Goal: Task Accomplishment & Management: Manage account settings

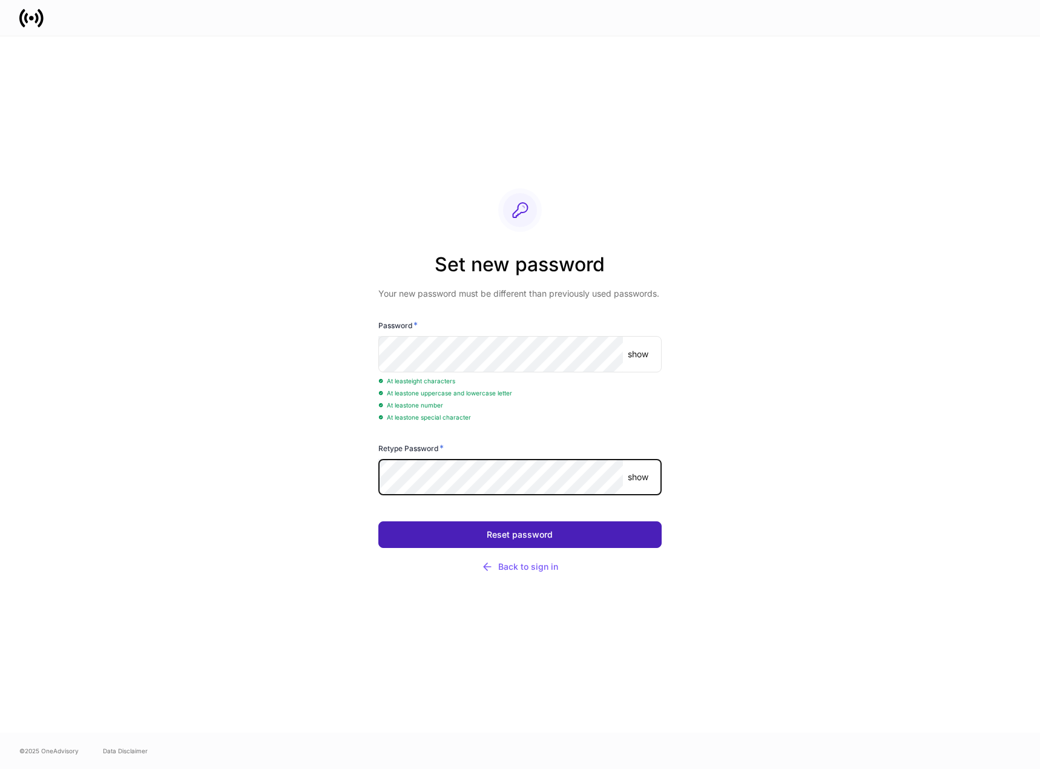
click at [503, 532] on div "Reset password" at bounding box center [520, 534] width 66 height 8
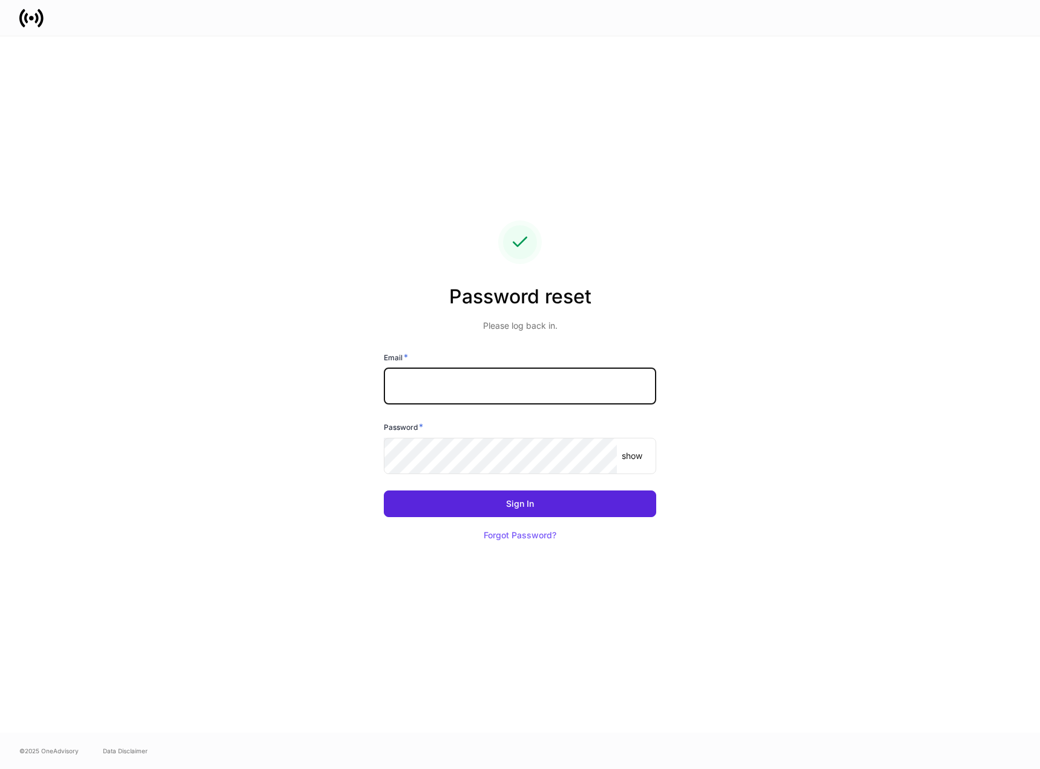
click at [443, 381] on input "text" at bounding box center [520, 386] width 272 height 36
type input "**********"
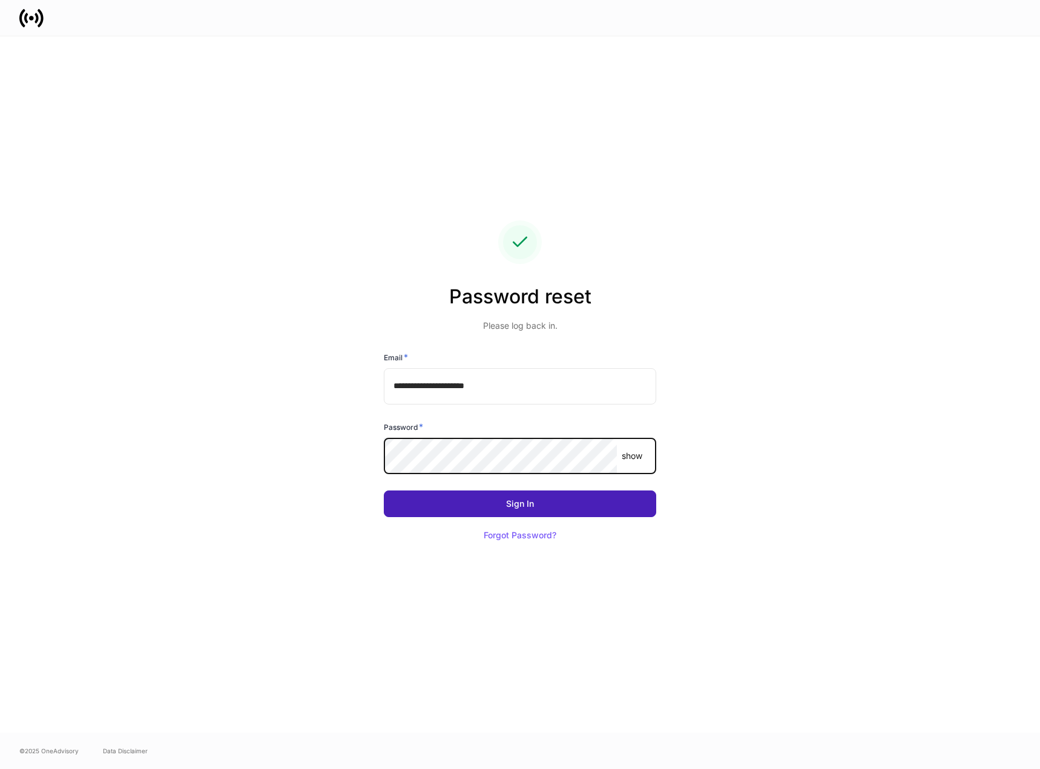
click at [501, 509] on button "Sign In" at bounding box center [520, 503] width 272 height 27
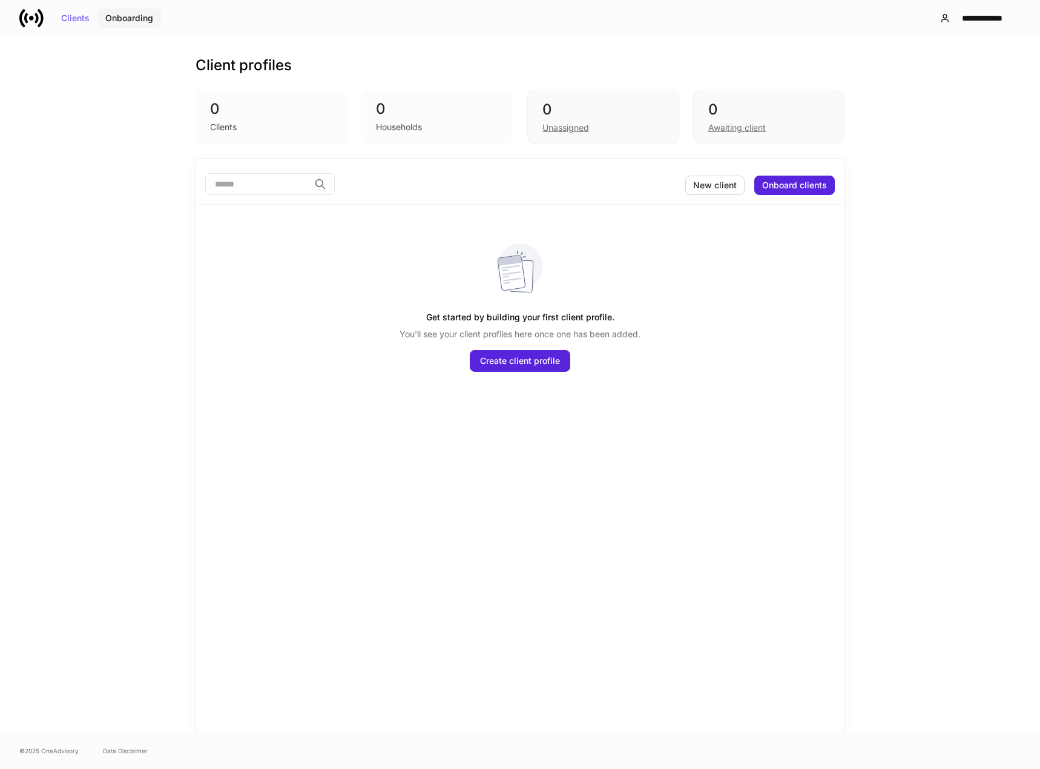
click at [139, 18] on div "Onboarding" at bounding box center [129, 18] width 48 height 8
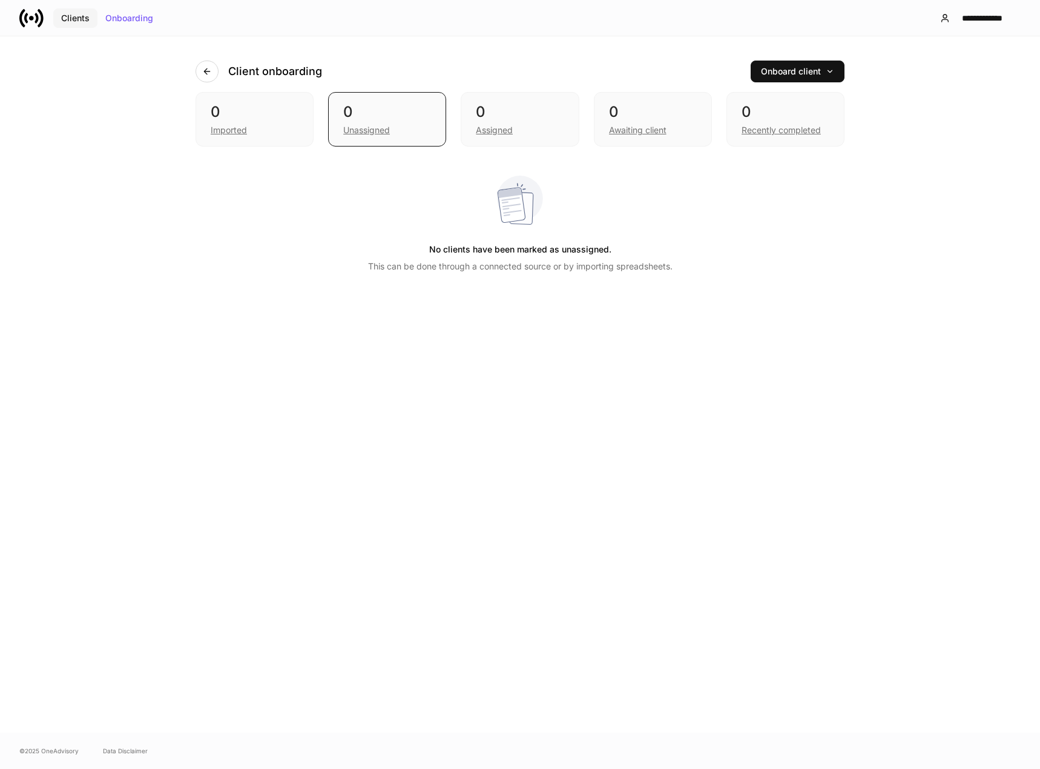
click at [84, 23] on button "Clients" at bounding box center [75, 17] width 44 height 19
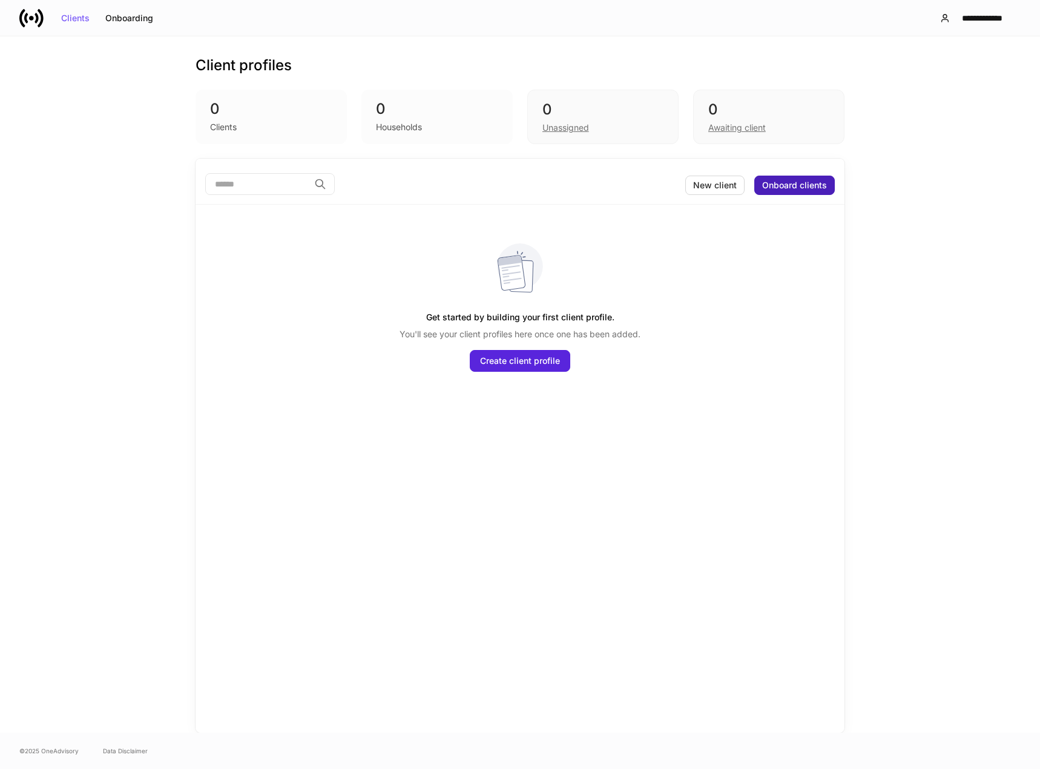
click at [798, 189] on div "Onboard clients" at bounding box center [794, 185] width 65 height 8
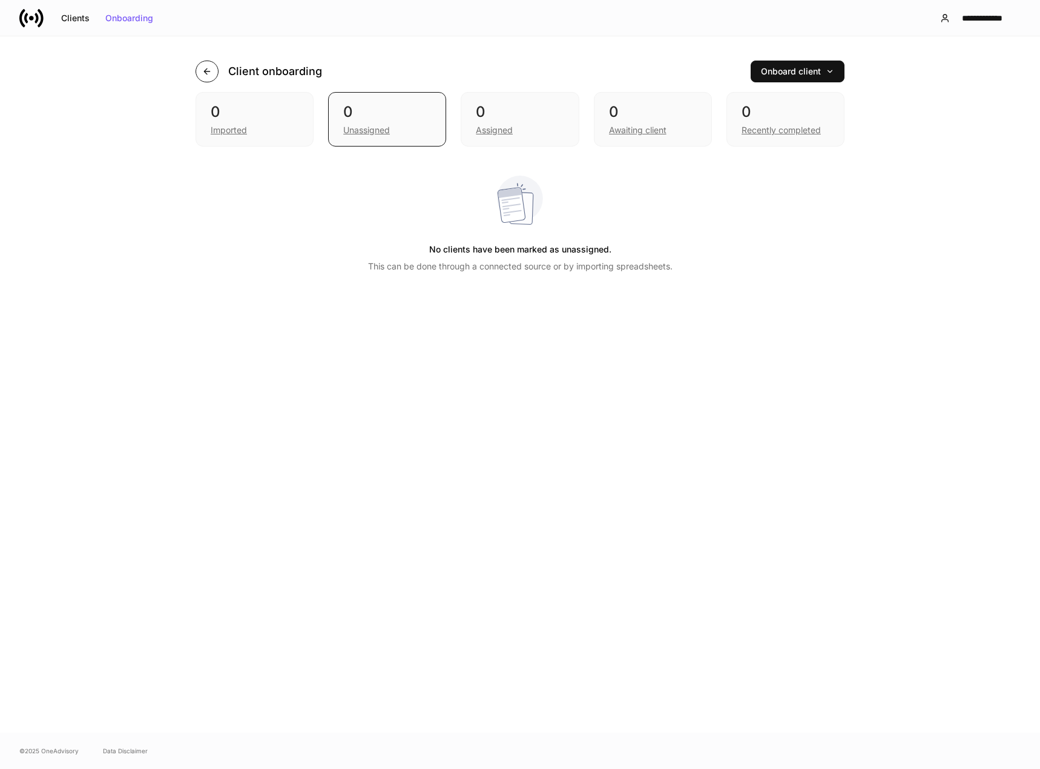
click at [206, 71] on icon "button" at bounding box center [207, 72] width 10 height 10
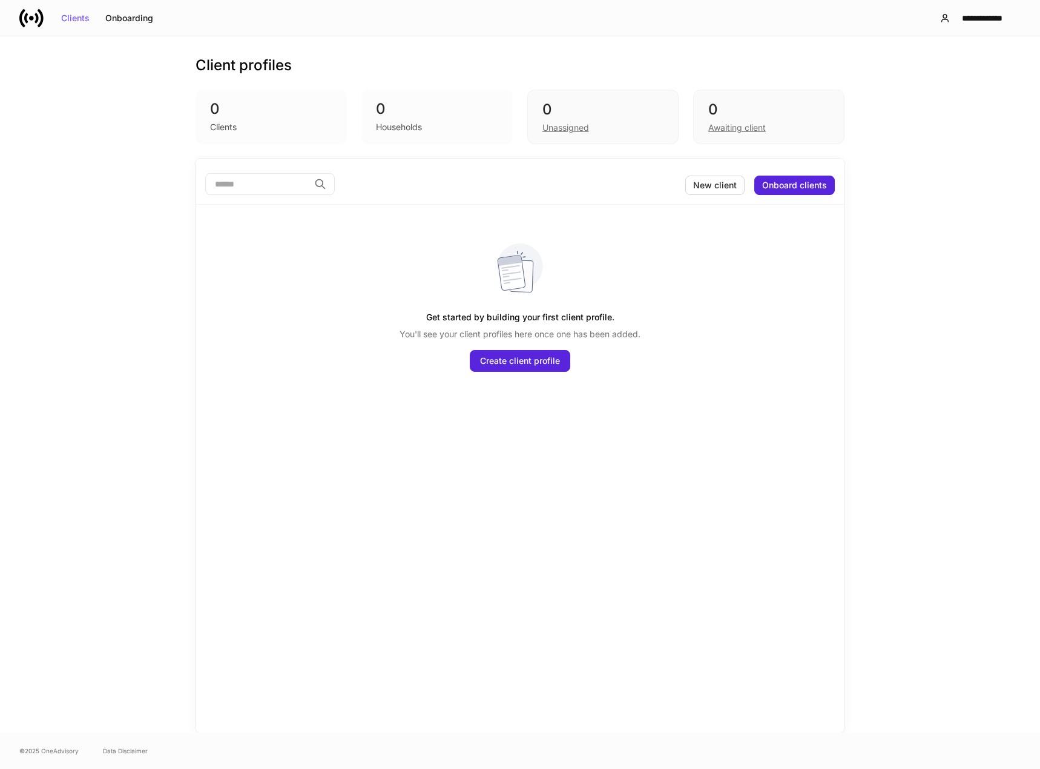
click at [85, 104] on div "Client profiles 0 Clients 0 Households 0 Unassigned 0 Awaiting client ​ New cli…" at bounding box center [520, 384] width 1040 height 696
click at [983, 18] on div "**********" at bounding box center [983, 18] width 56 height 8
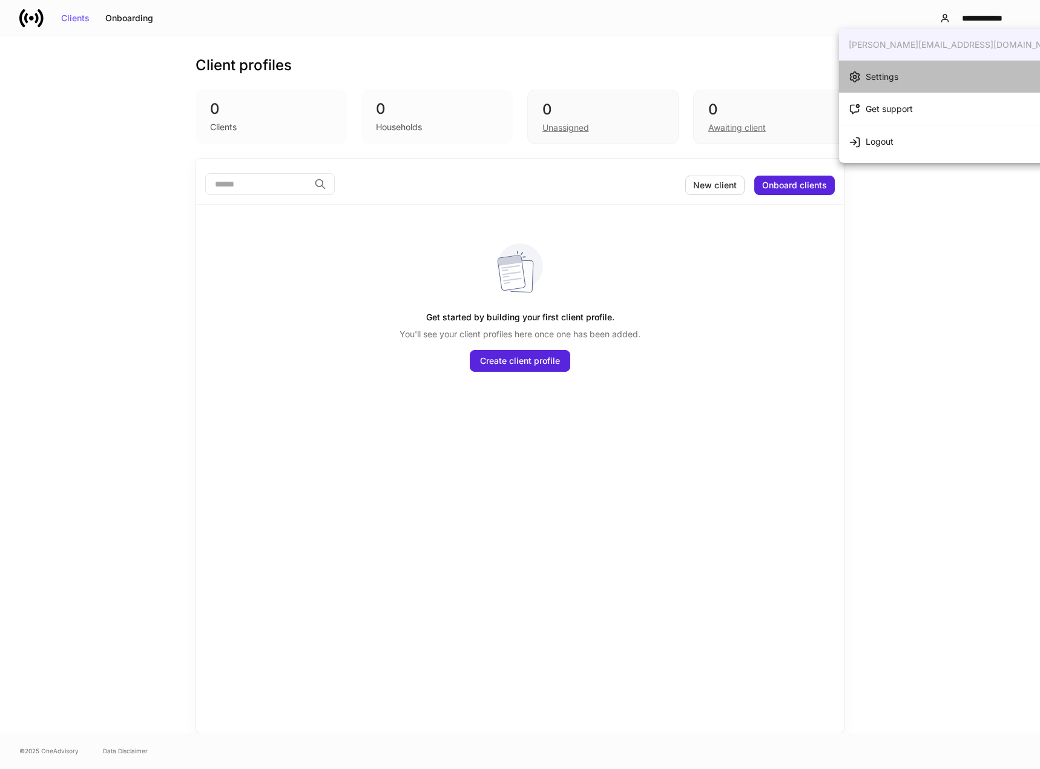
click at [963, 70] on li "Settings" at bounding box center [956, 77] width 235 height 32
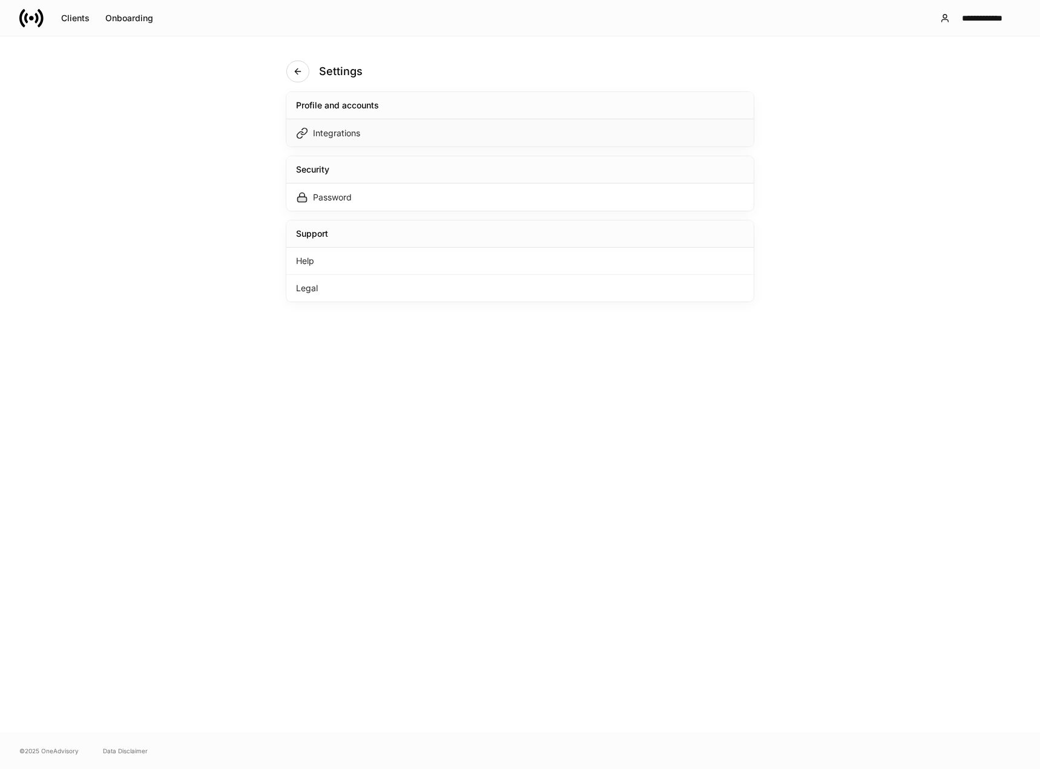
click at [624, 131] on div "Integrations" at bounding box center [519, 132] width 467 height 27
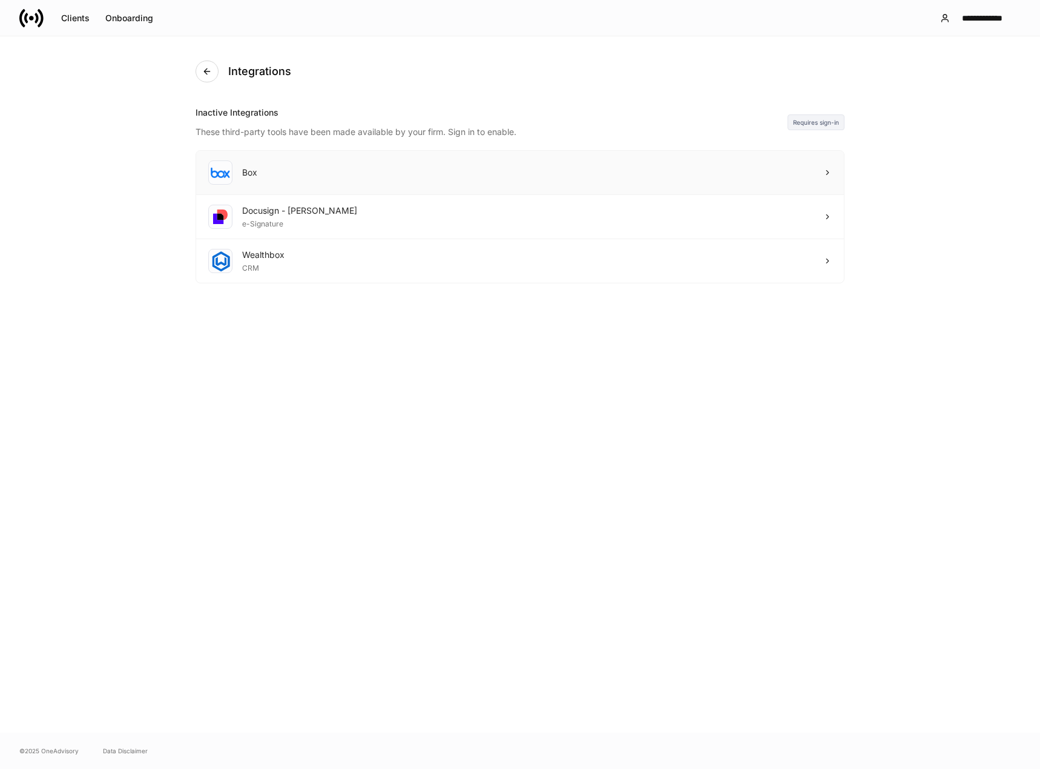
click at [786, 165] on div "Box" at bounding box center [520, 173] width 648 height 44
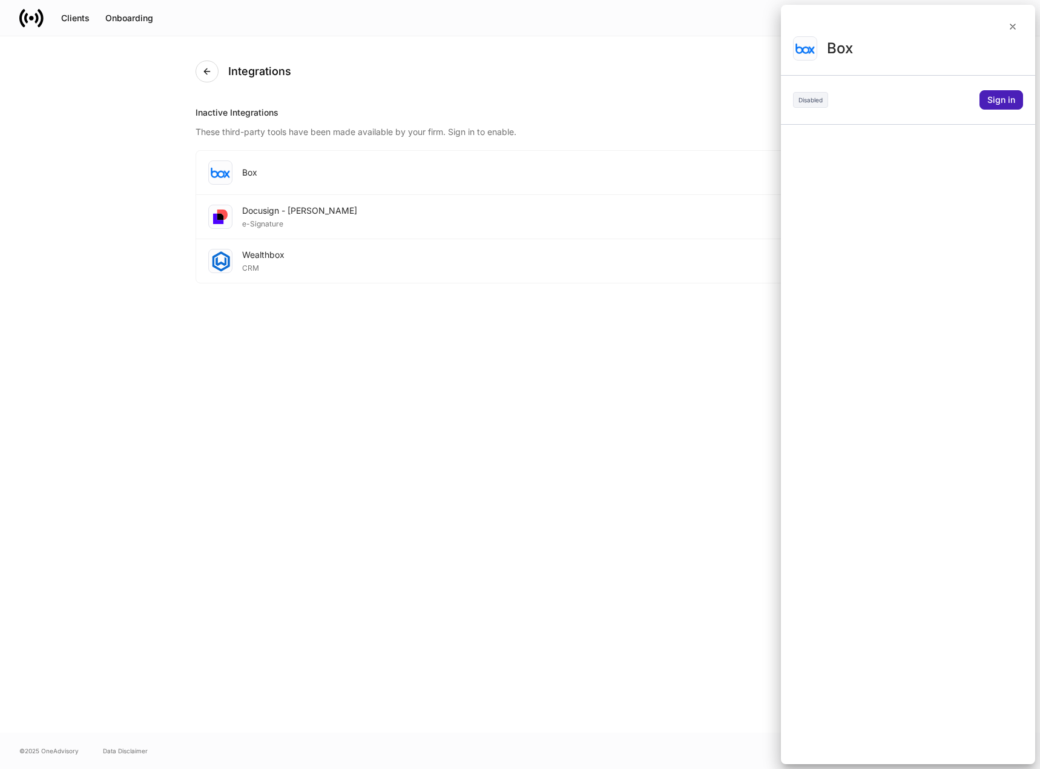
click at [996, 96] on div "Sign in" at bounding box center [1001, 100] width 28 height 8
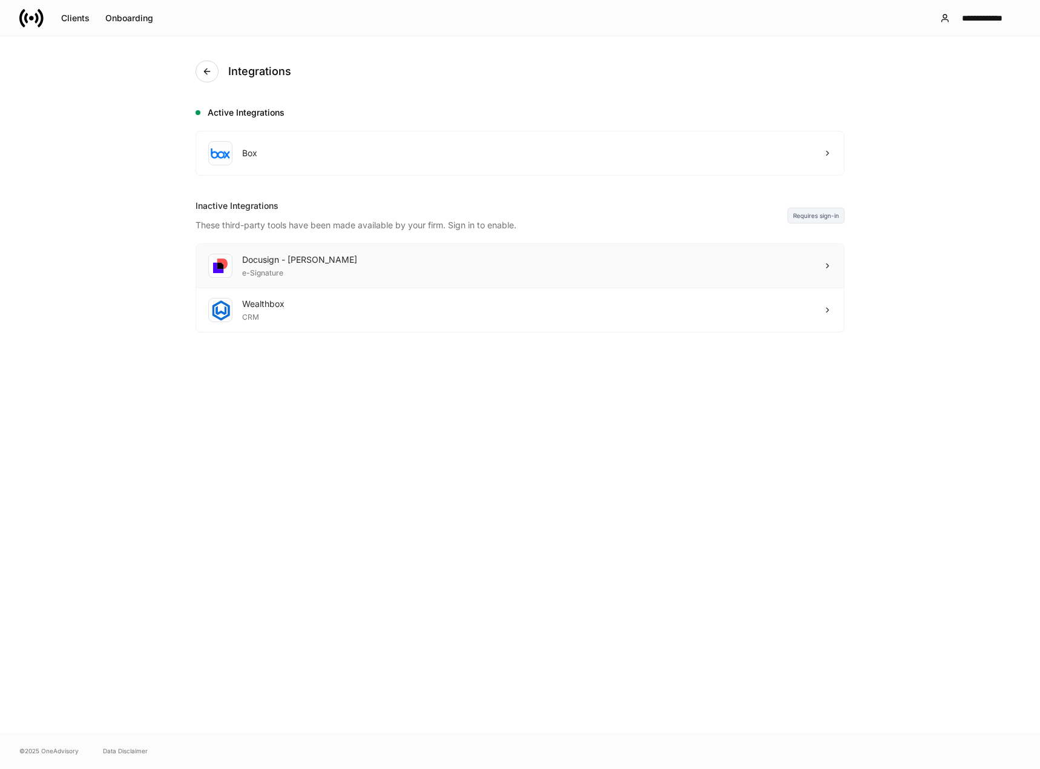
click at [814, 264] on div "Docusign - Schwab e-Signature" at bounding box center [520, 266] width 648 height 44
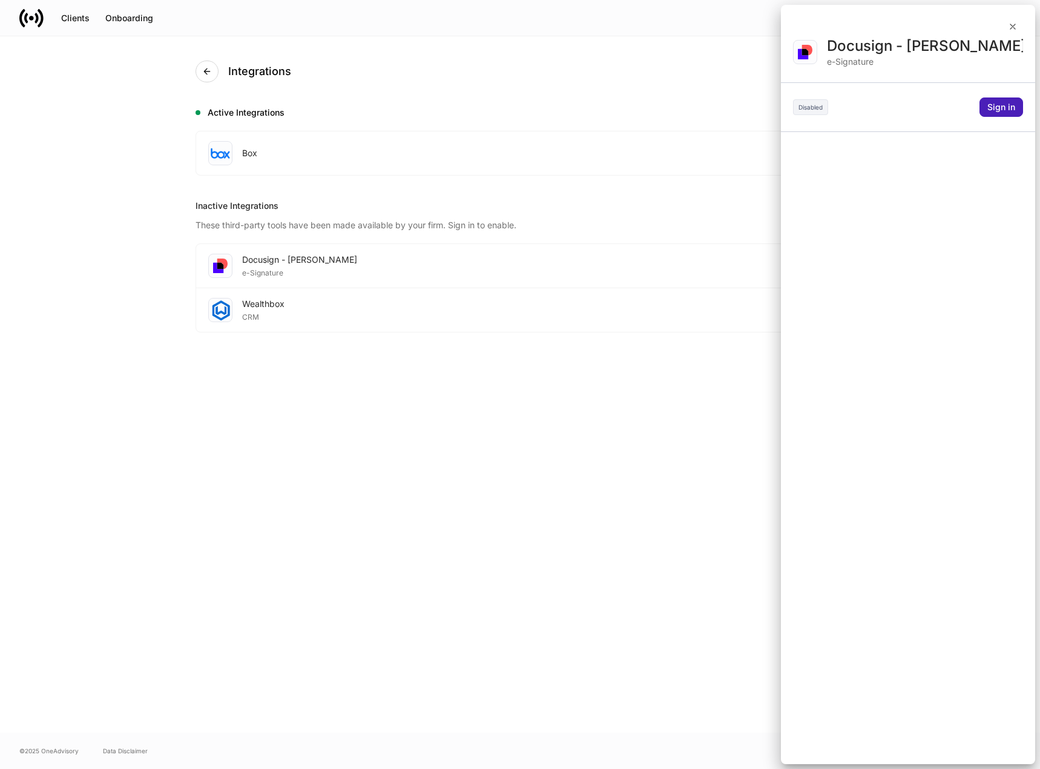
click at [996, 103] on div "Sign in" at bounding box center [1001, 107] width 28 height 8
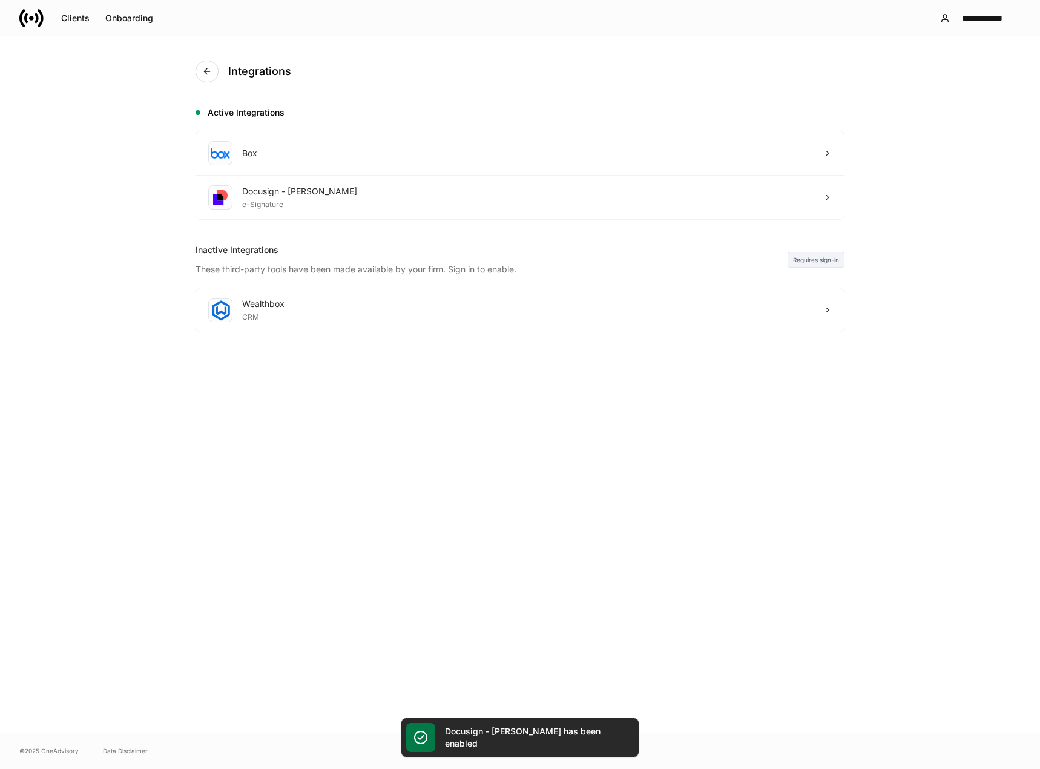
click at [929, 668] on div "Integrations Active Integrations Box Docusign - Schwab e-Signature Inactive Int…" at bounding box center [520, 384] width 1040 height 696
click at [830, 313] on icon at bounding box center [827, 310] width 8 height 8
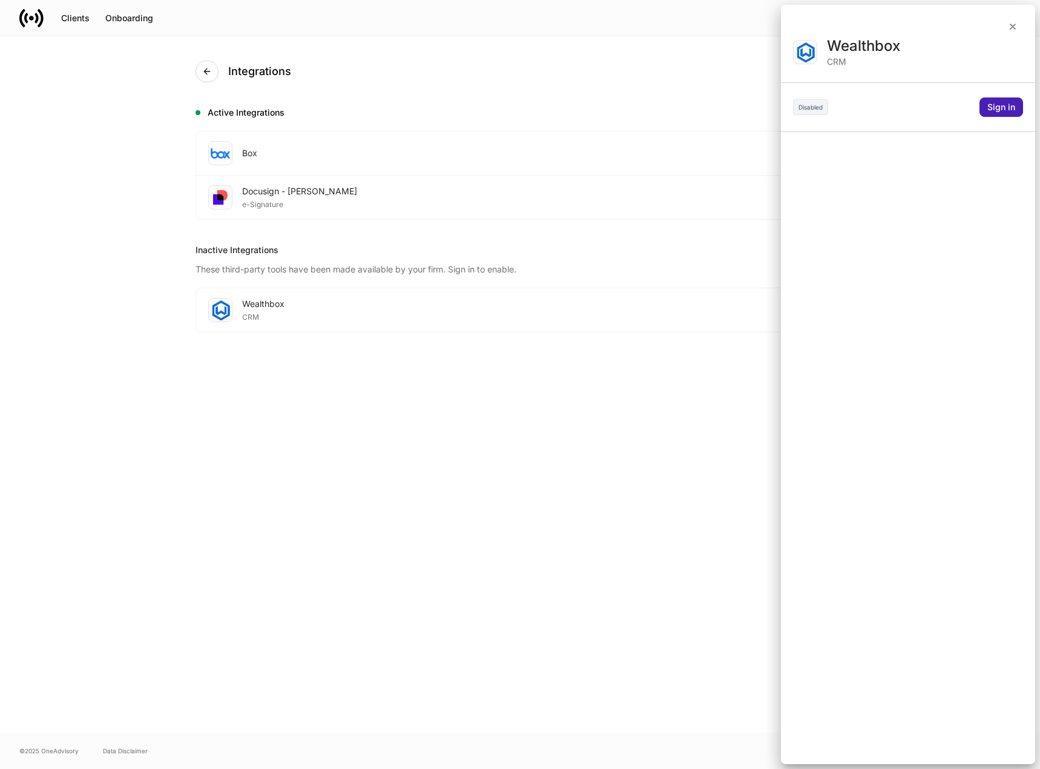
click at [996, 103] on div "Sign in" at bounding box center [1001, 107] width 28 height 8
click at [1015, 24] on div at bounding box center [520, 384] width 1040 height 769
click at [1012, 28] on div at bounding box center [520, 384] width 1040 height 769
click at [580, 317] on div at bounding box center [520, 384] width 1040 height 769
click at [850, 42] on div at bounding box center [520, 384] width 1040 height 769
